Goal: Transaction & Acquisition: Purchase product/service

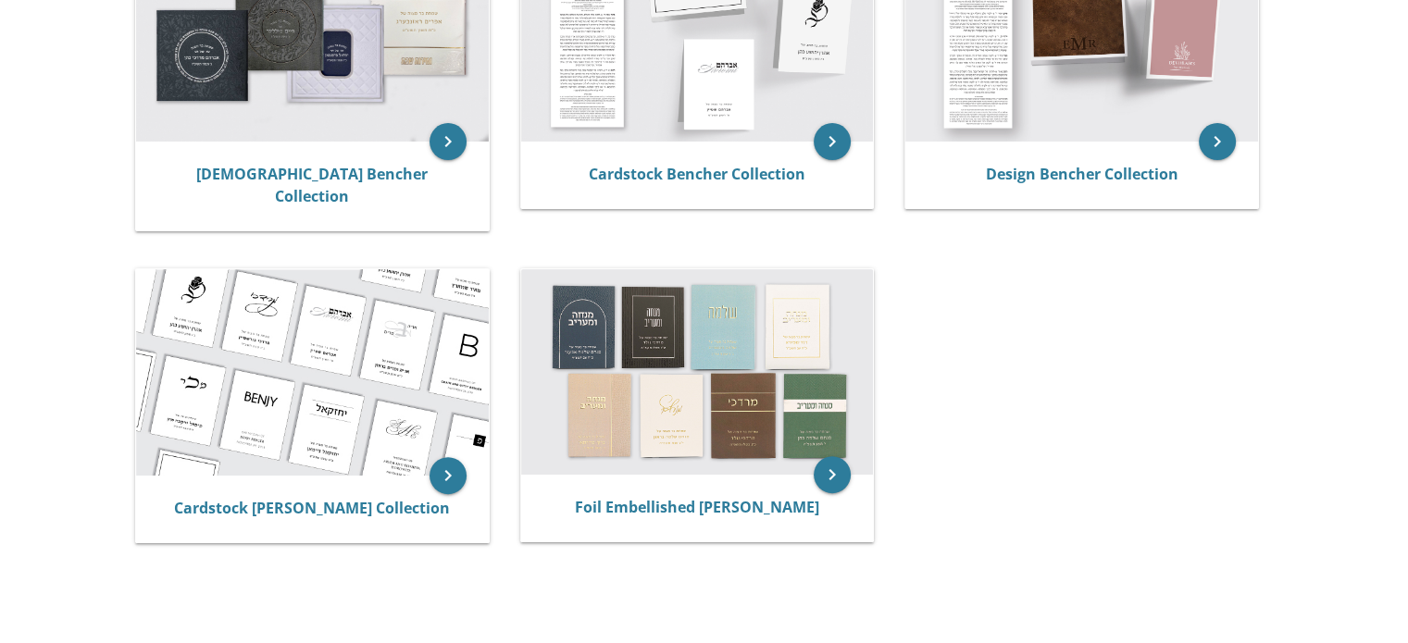
scroll to position [507, 0]
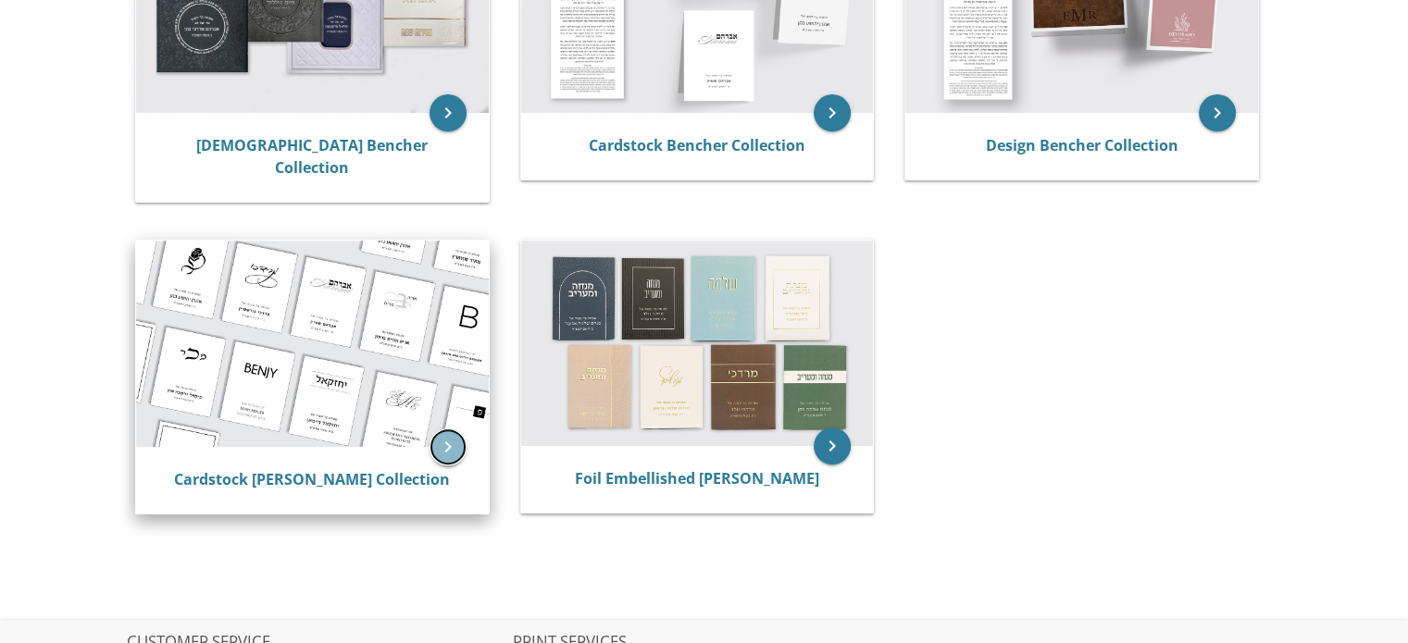
click at [445, 429] on icon "keyboard_arrow_right" at bounding box center [448, 447] width 37 height 37
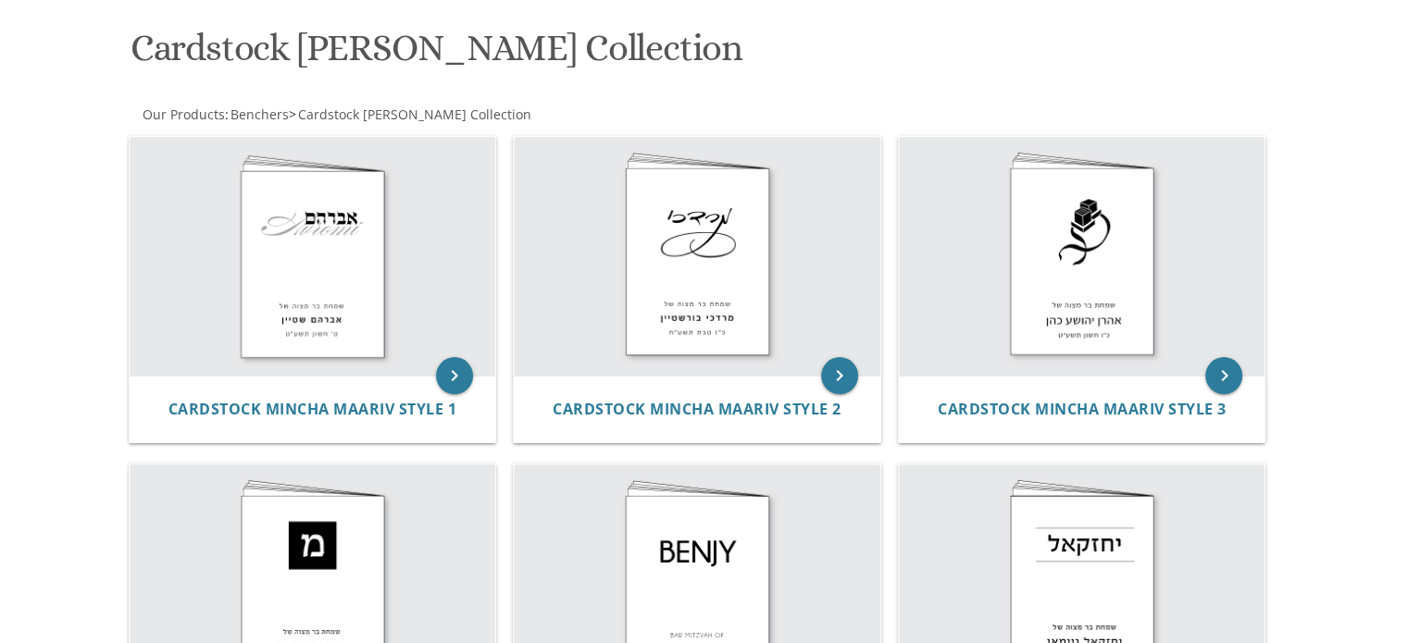
scroll to position [272, 0]
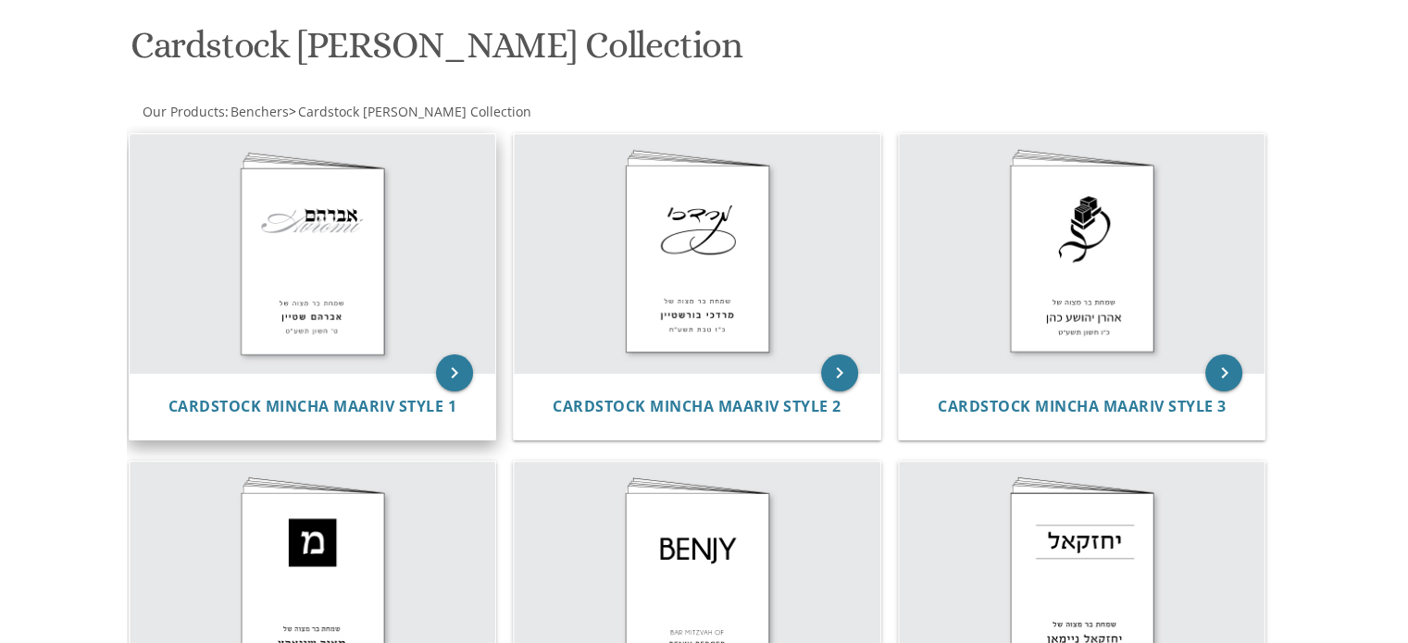
click at [282, 237] on img at bounding box center [313, 253] width 367 height 239
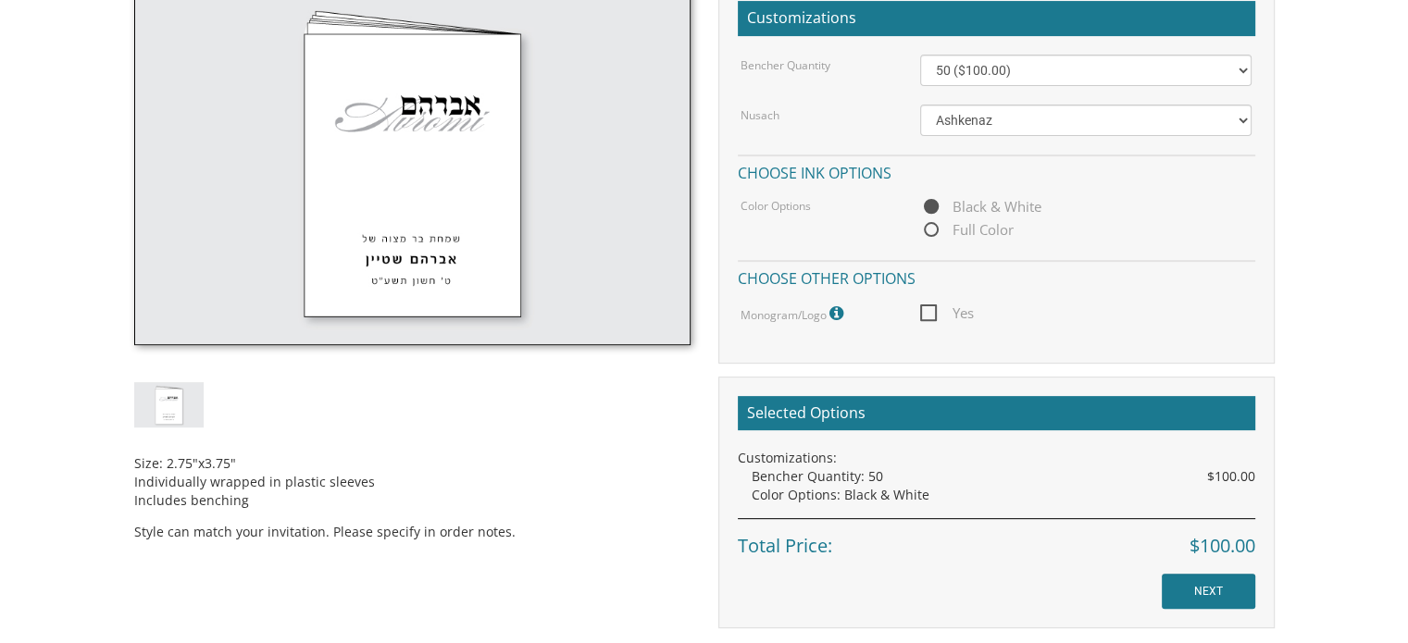
scroll to position [564, 0]
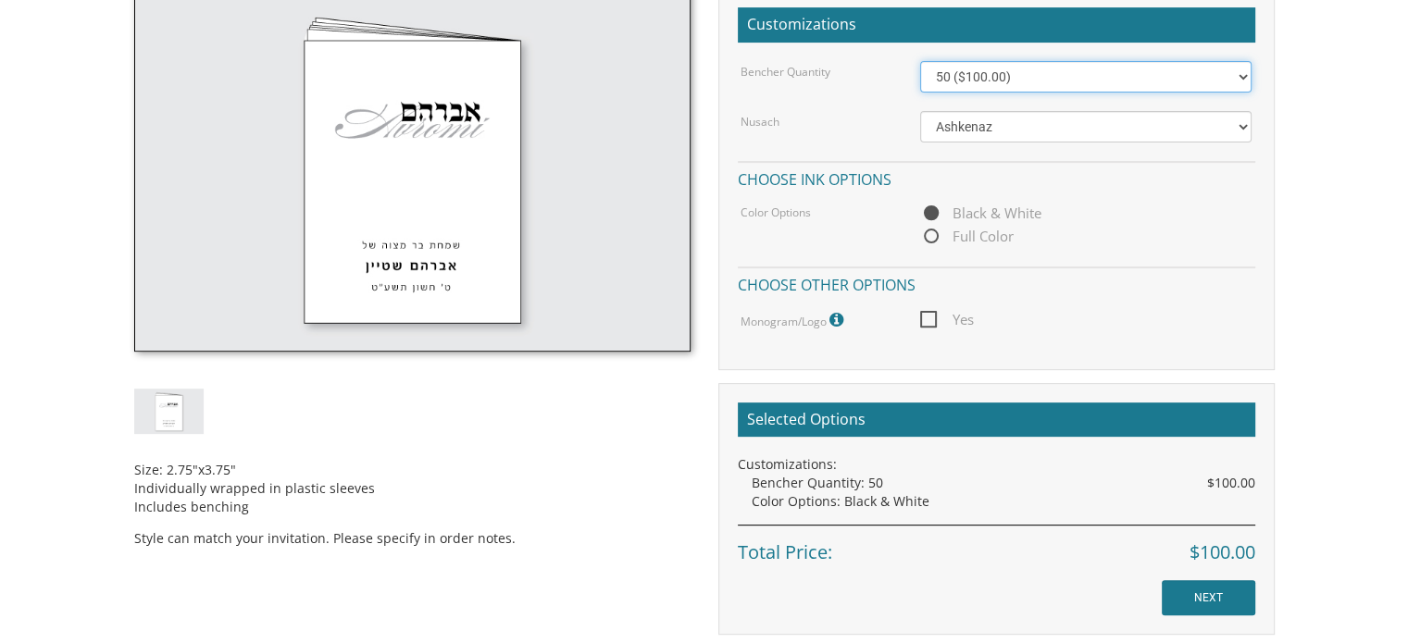
click at [1015, 71] on select "50 ($100.00) 60 ($120.00) 70 ($140.00) 80 ($160.00) 90 ($180.00) 100 ($200.00) …" at bounding box center [1085, 76] width 331 height 31
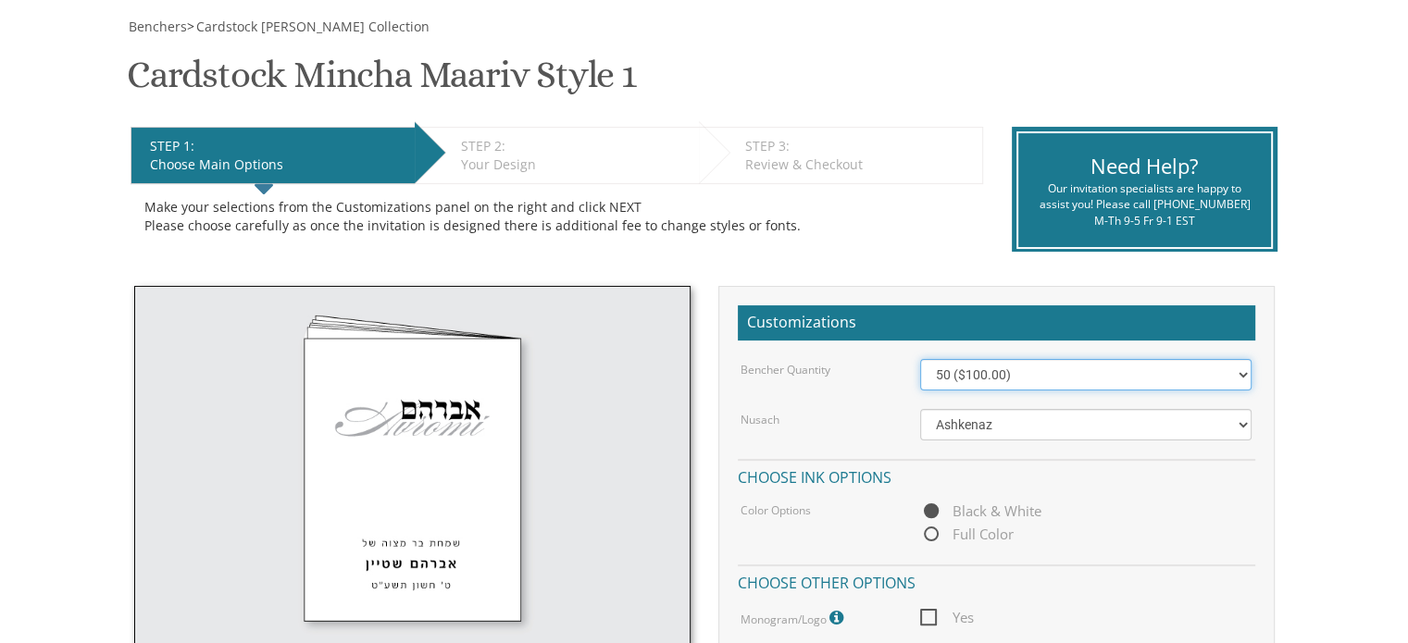
scroll to position [261, 0]
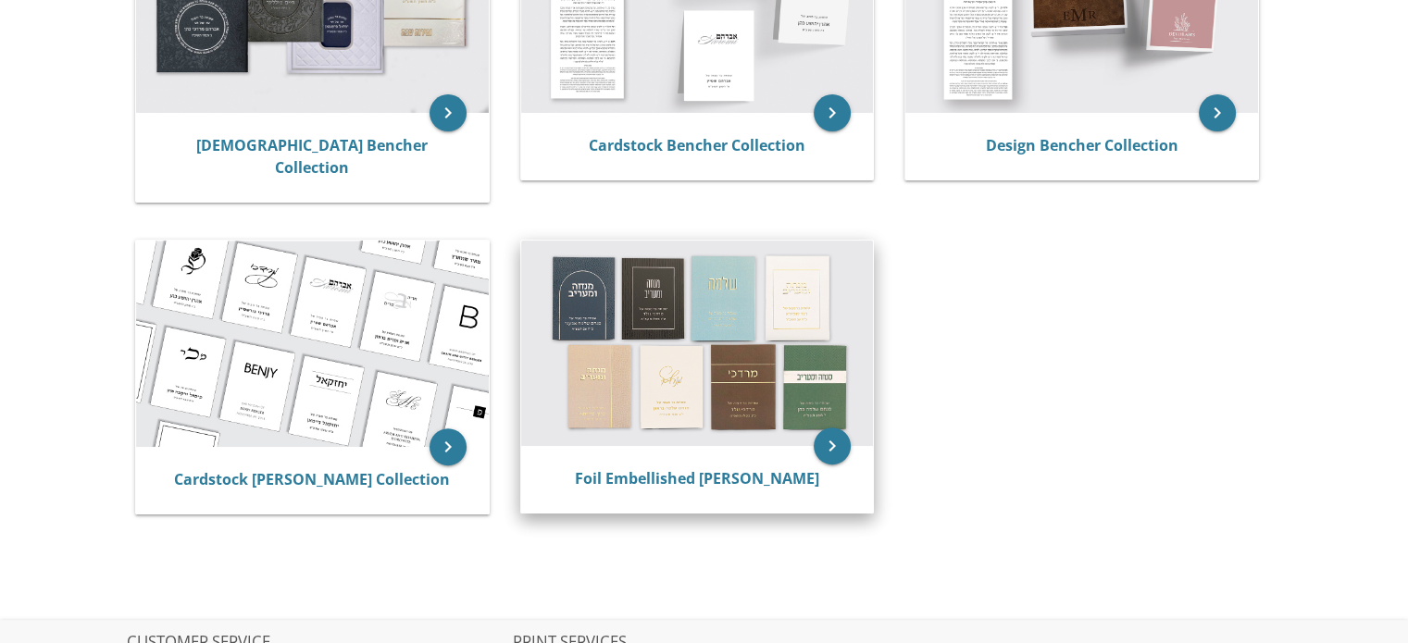
click at [582, 299] on img at bounding box center [697, 344] width 353 height 206
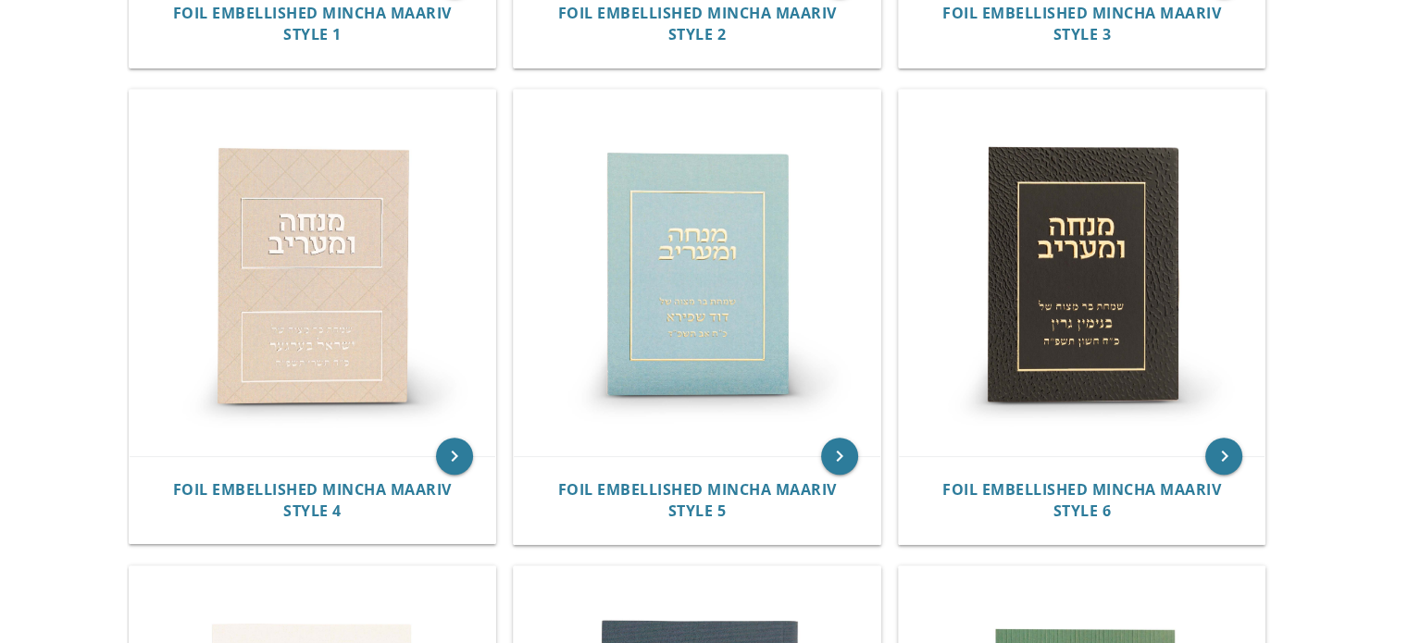
scroll to position [789, 0]
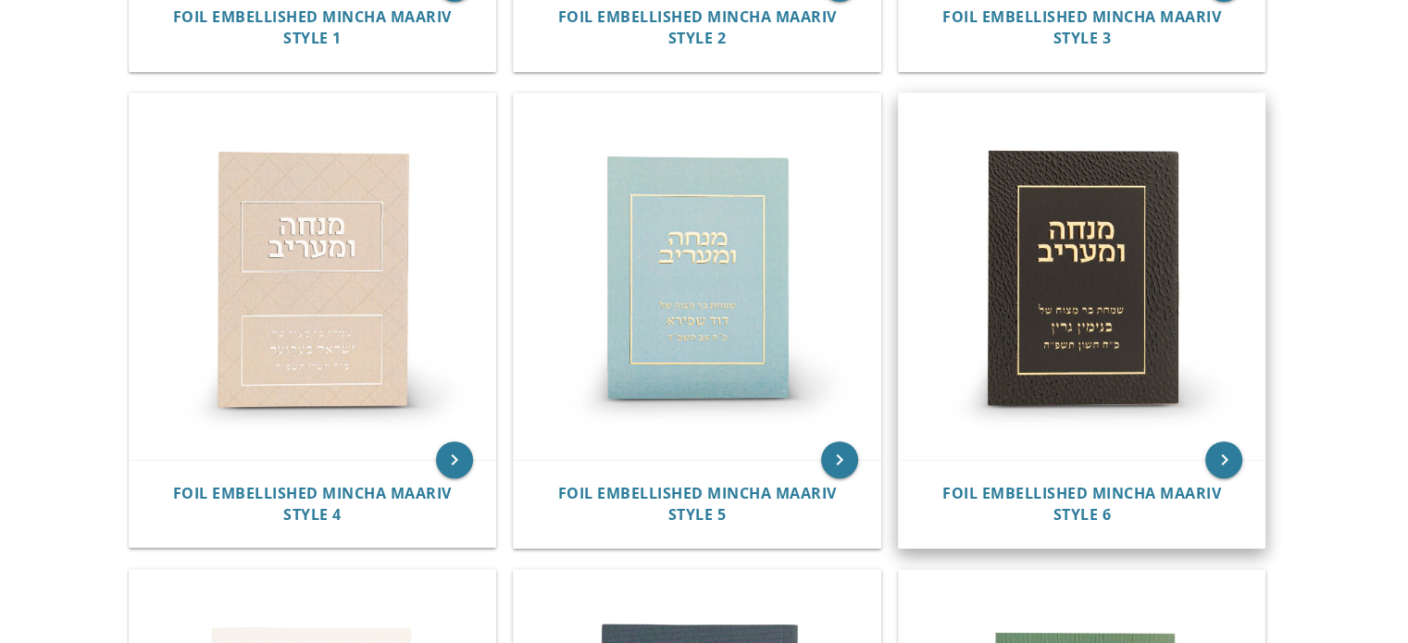
click at [1067, 329] on img at bounding box center [1082, 277] width 367 height 367
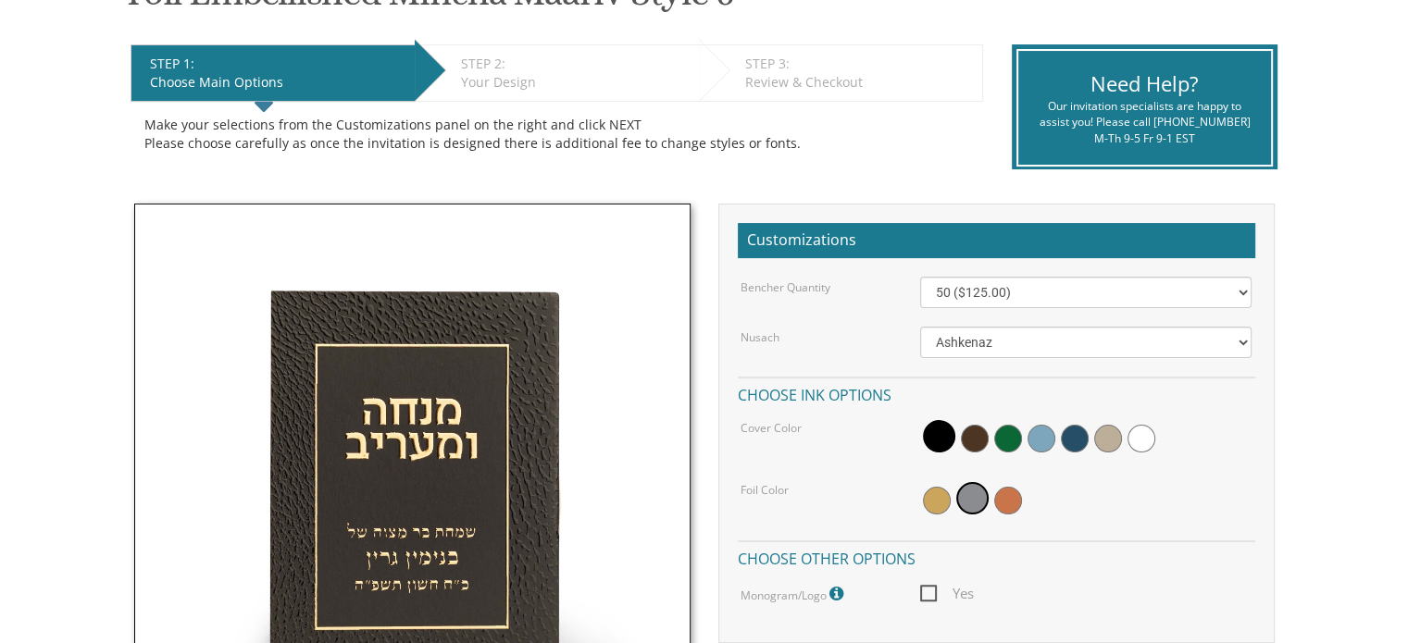
scroll to position [364, 0]
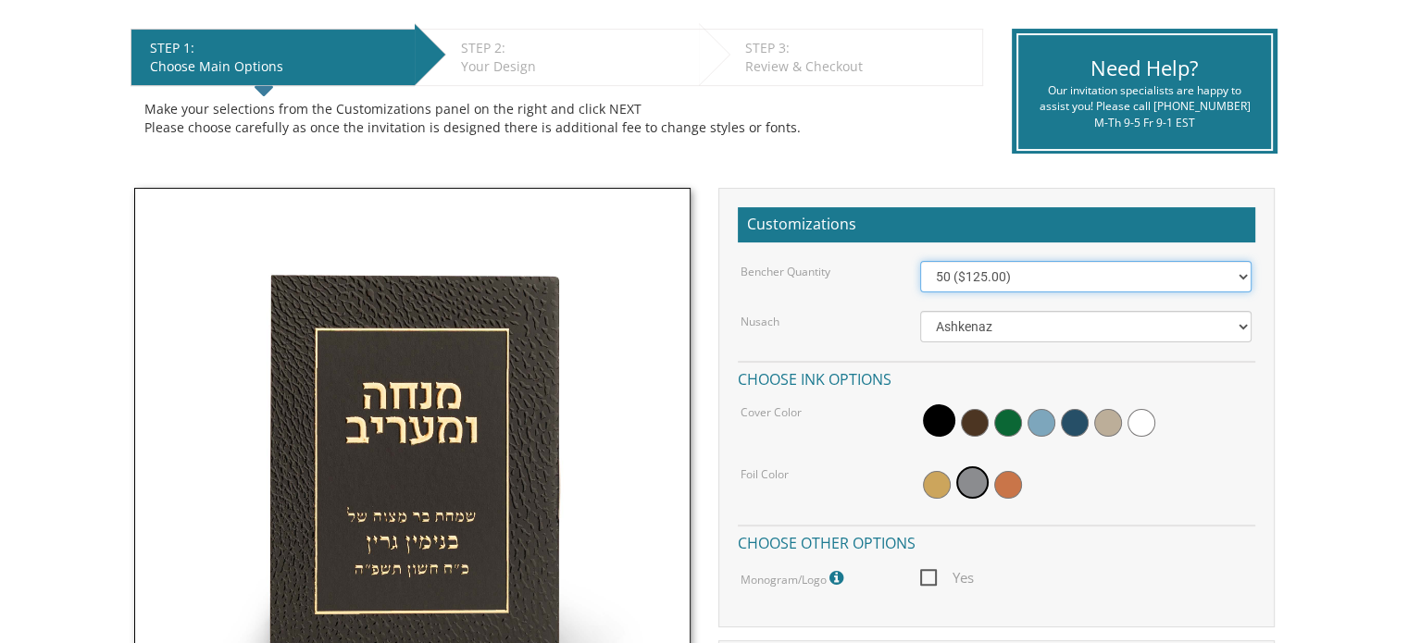
click at [981, 276] on select "50 ($125.00) 60 ($150.00) 70 ($175.00) 80 ($200.00) 90 ($225.00) 100 ($250.00) …" at bounding box center [1085, 276] width 331 height 31
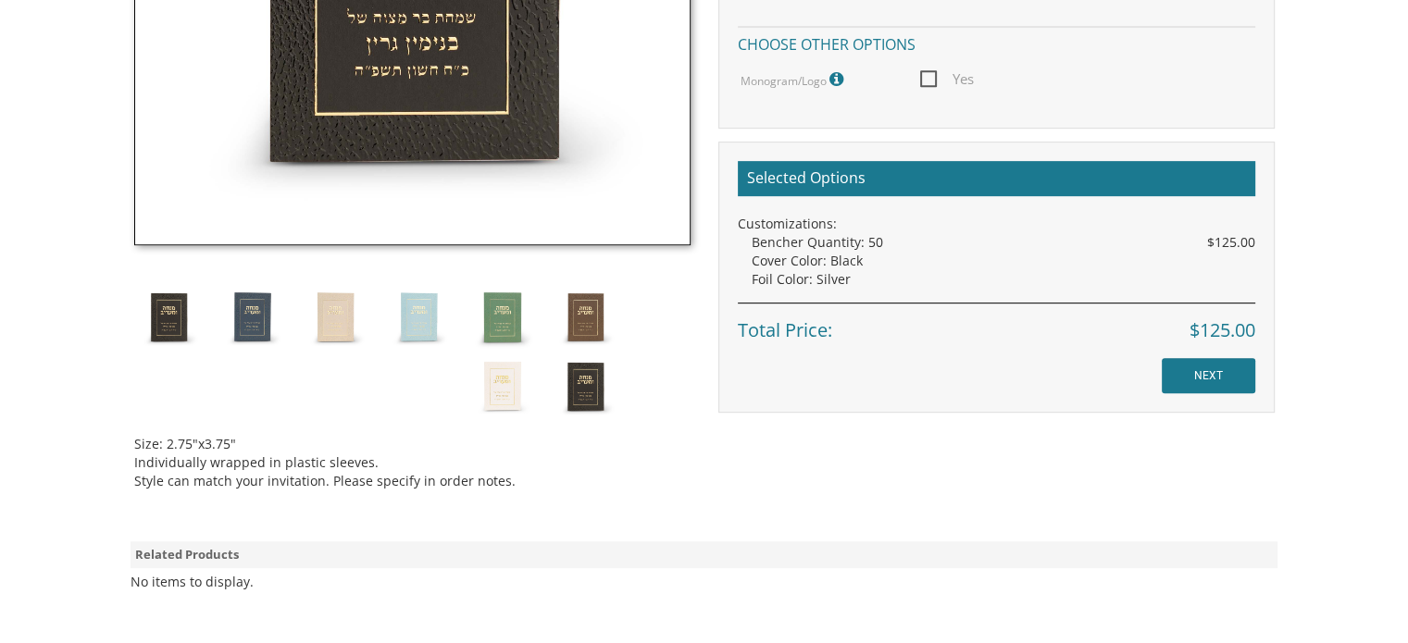
scroll to position [0, 0]
